Goal: Check status: Check status

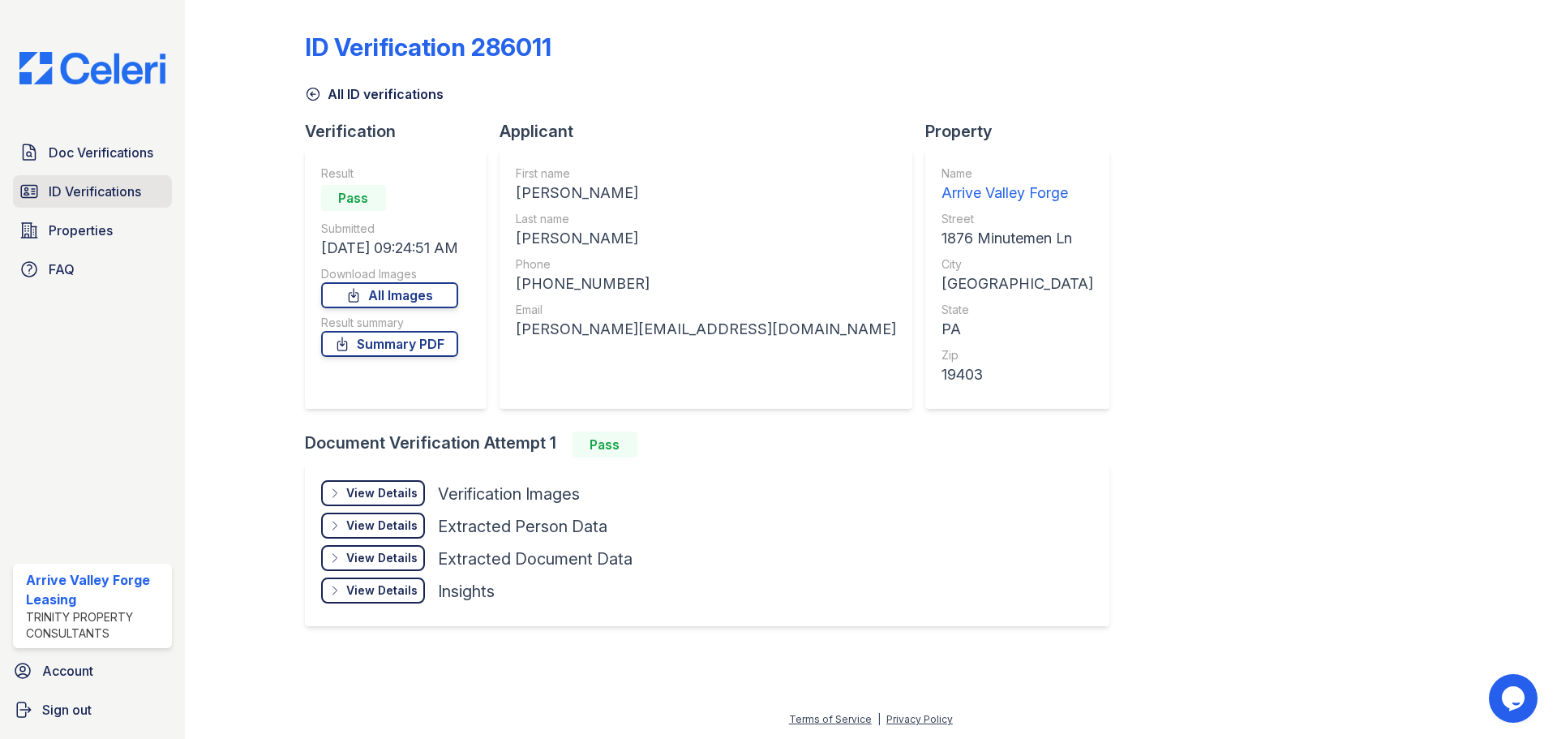
click at [54, 197] on span "ID Verifications" at bounding box center [95, 191] width 92 height 19
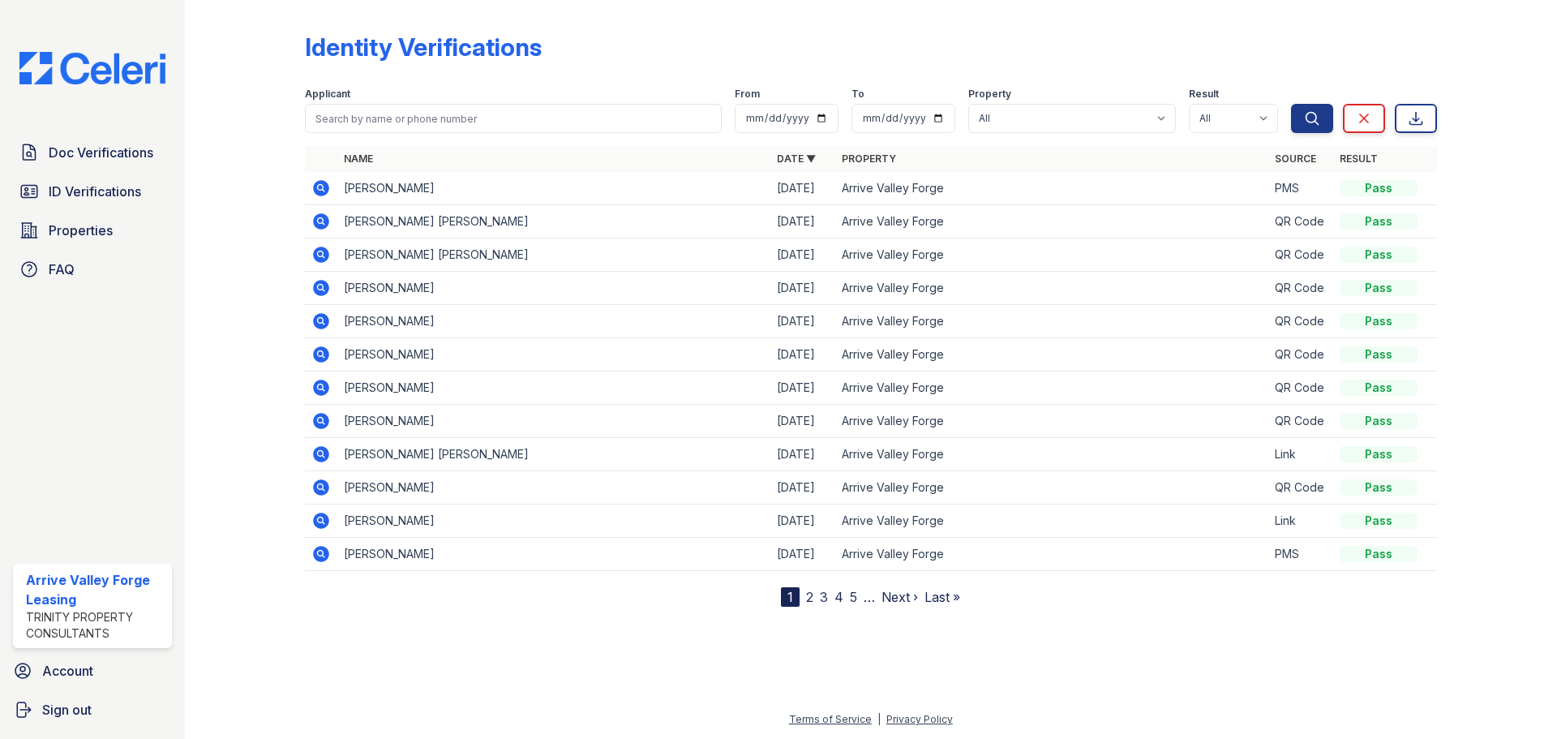
click at [321, 186] on icon at bounding box center [320, 187] width 4 height 4
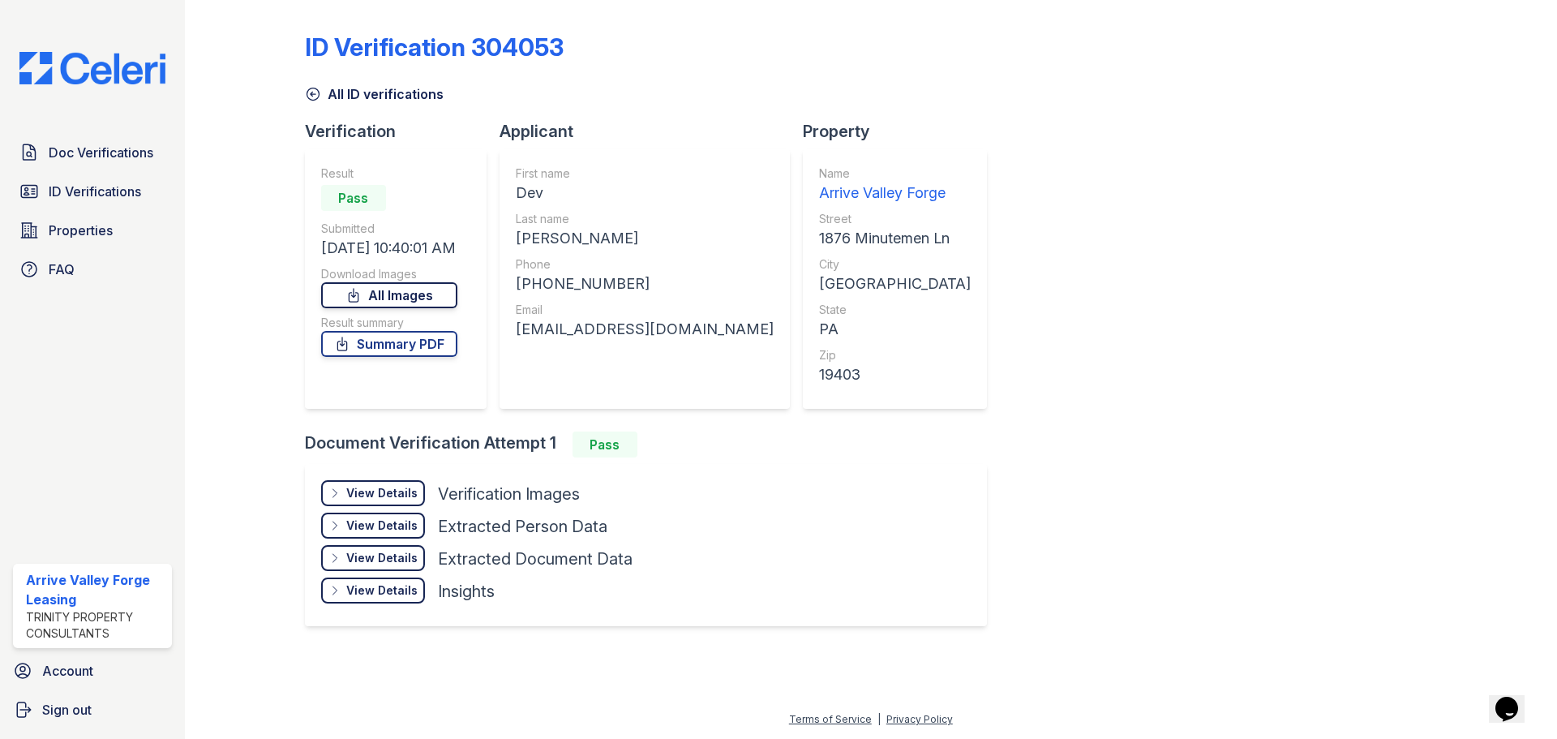
click at [415, 295] on link "All Images" at bounding box center [389, 295] width 136 height 26
click at [398, 348] on link "Summary PDF" at bounding box center [389, 344] width 136 height 26
click at [384, 341] on link "Summary PDF" at bounding box center [389, 344] width 136 height 26
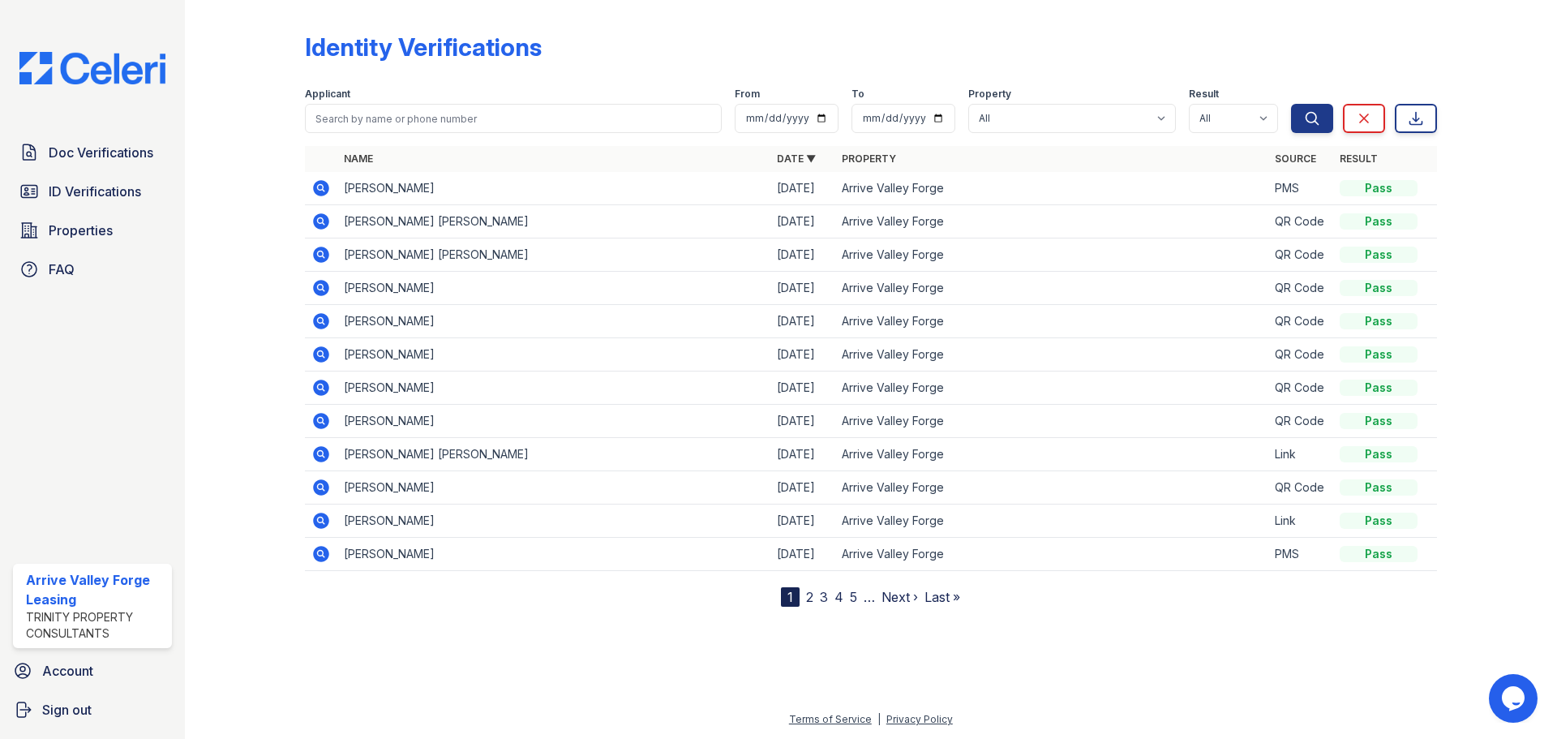
click at [389, 354] on td "[PERSON_NAME]" at bounding box center [553, 354] width 433 height 33
click at [311, 357] on icon at bounding box center [320, 354] width 19 height 19
click at [324, 320] on icon at bounding box center [321, 321] width 16 height 16
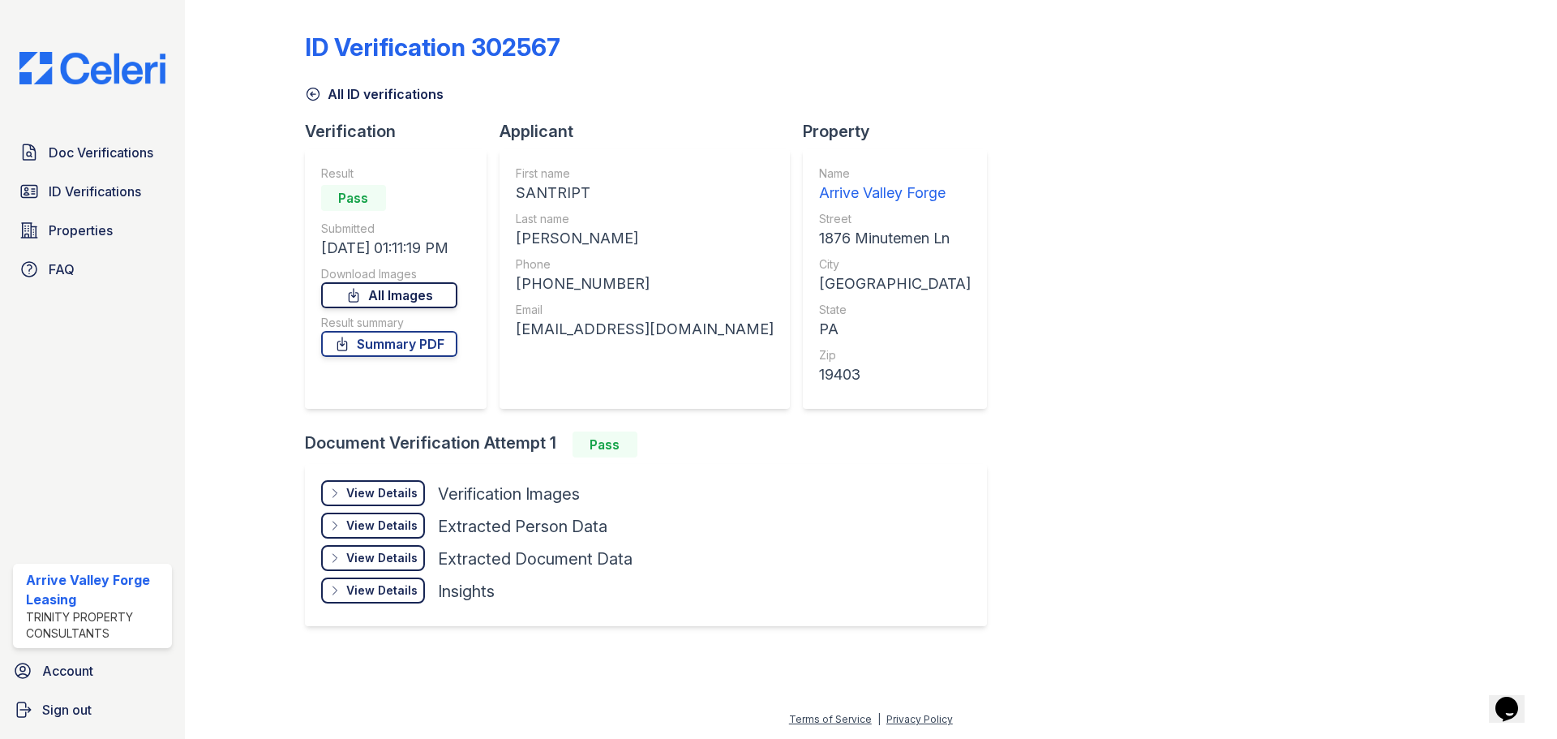
click at [402, 298] on link "All Images" at bounding box center [389, 295] width 136 height 26
click at [393, 337] on link "Summary PDF" at bounding box center [389, 344] width 136 height 26
